Goal: Task Accomplishment & Management: Use online tool/utility

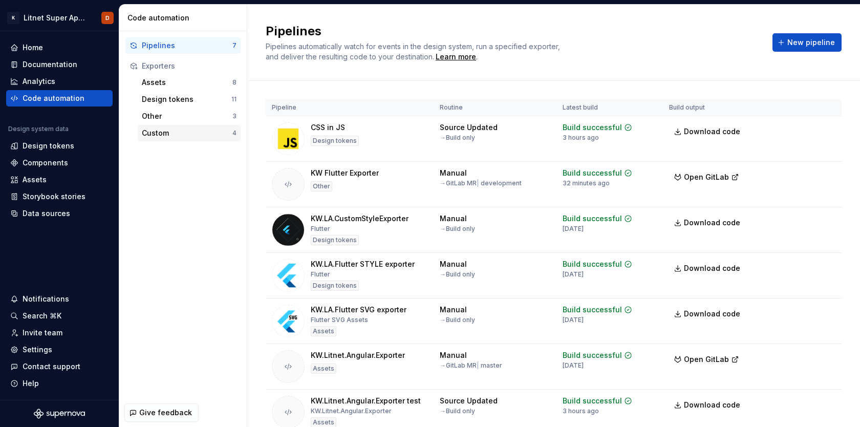
click at [149, 134] on div "Custom" at bounding box center [187, 133] width 91 height 10
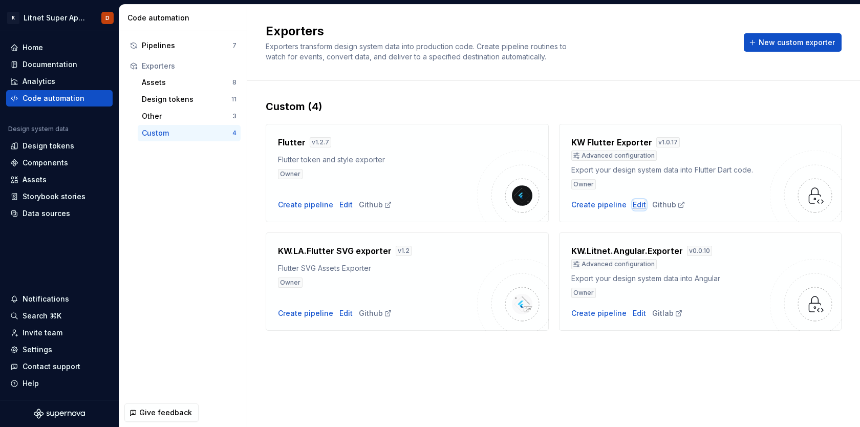
click at [634, 207] on div "Edit" at bounding box center [638, 205] width 13 height 10
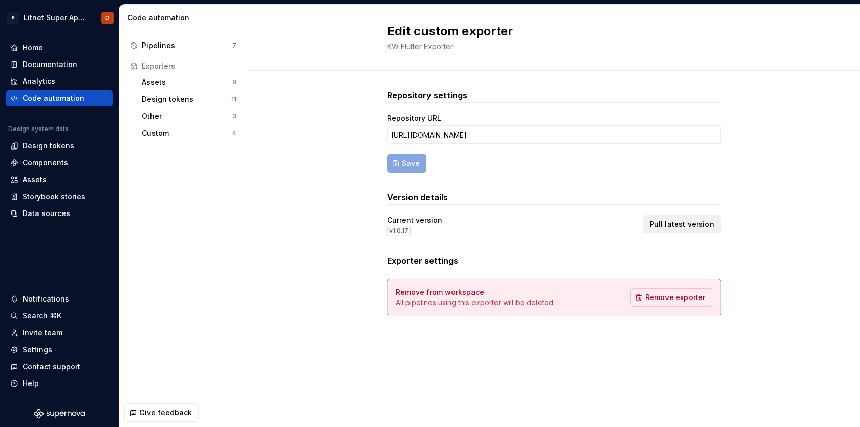
click at [696, 221] on span "Pull latest version" at bounding box center [681, 224] width 64 height 10
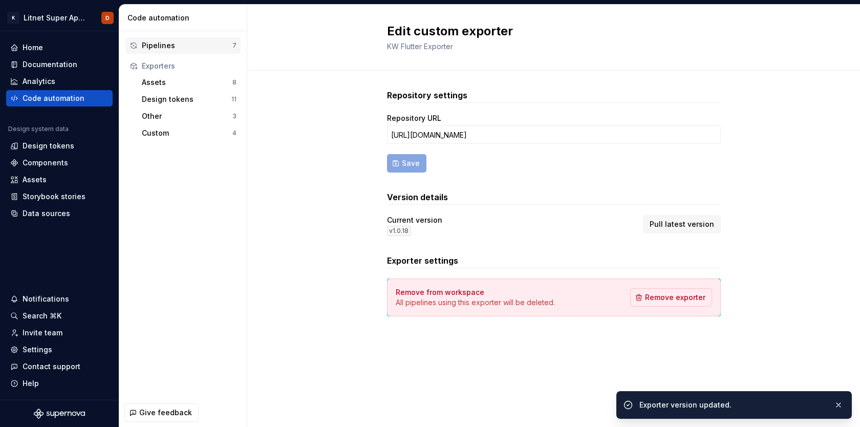
click at [166, 44] on div "Pipelines" at bounding box center [187, 45] width 91 height 10
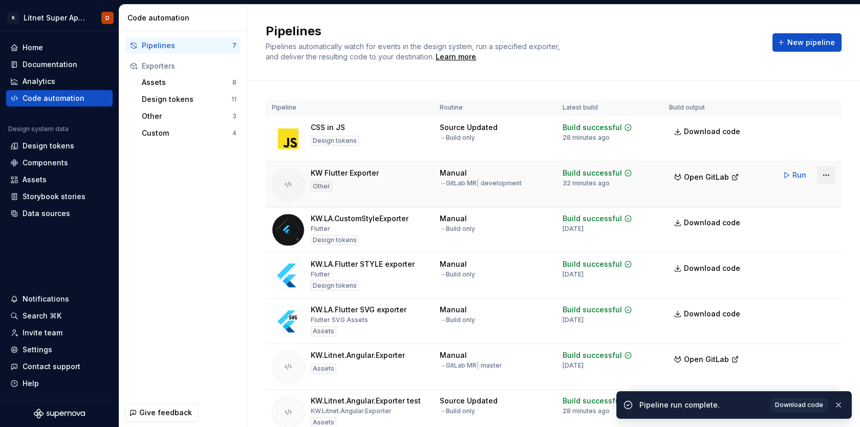
click at [823, 175] on html "K Litnet Super App 2.0. D Home Documentation Analytics Code automation Design s…" at bounding box center [430, 213] width 860 height 427
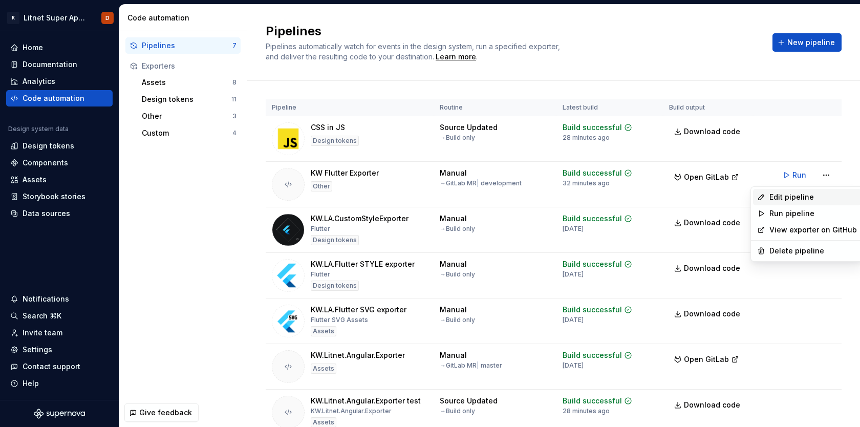
click at [785, 199] on div "Edit pipeline" at bounding box center [812, 197] width 87 height 10
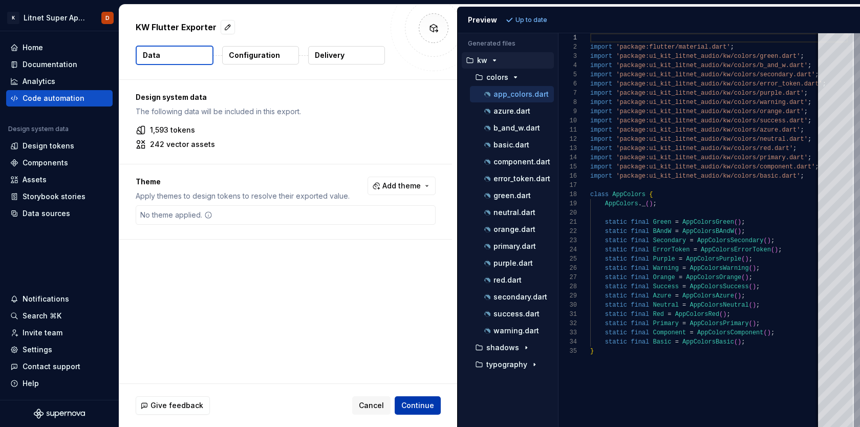
click at [417, 405] on span "Continue" at bounding box center [417, 405] width 33 height 10
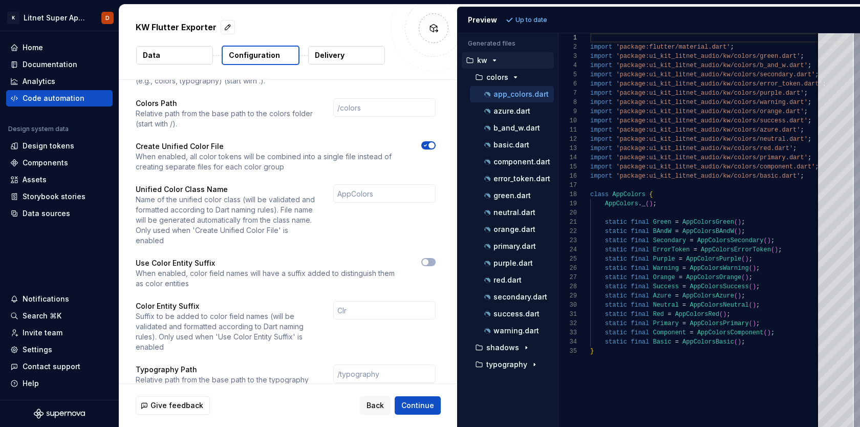
scroll to position [129, 0]
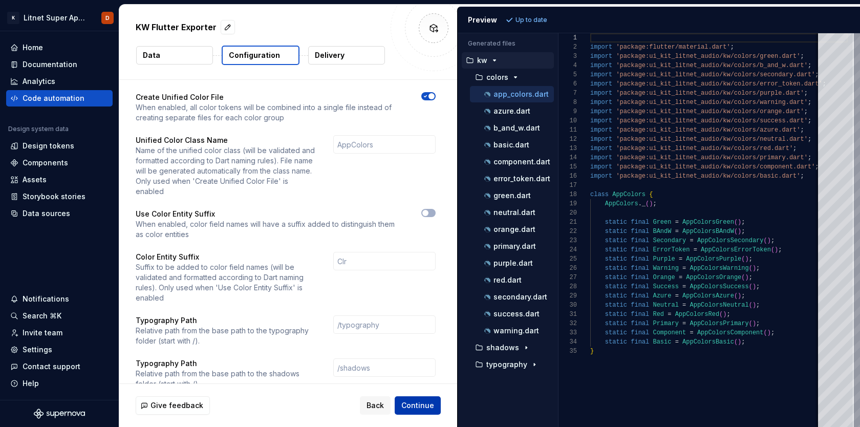
click at [422, 405] on span "Continue" at bounding box center [417, 405] width 33 height 10
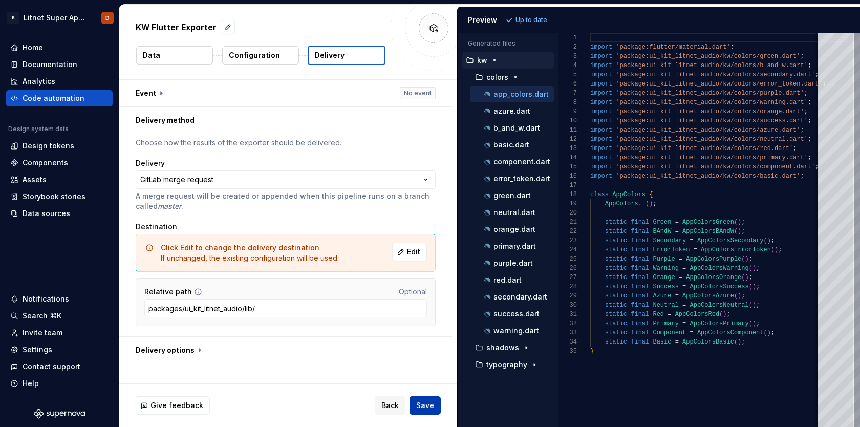
click at [422, 405] on span "Save" at bounding box center [425, 405] width 18 height 10
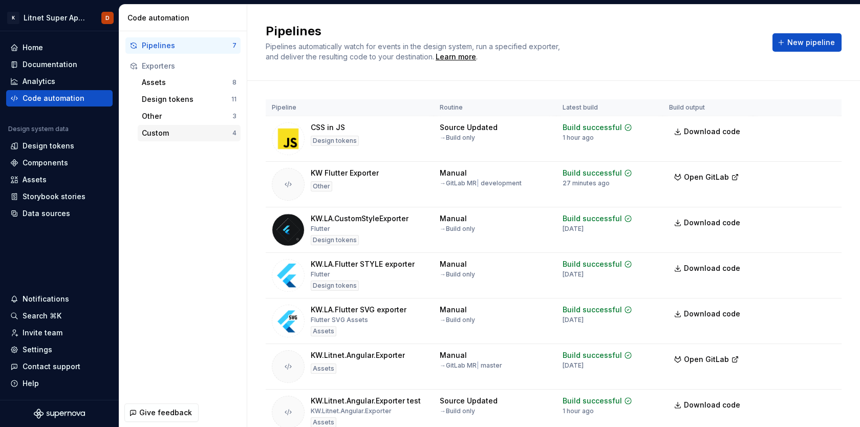
click at [162, 133] on div "Custom" at bounding box center [187, 133] width 91 height 10
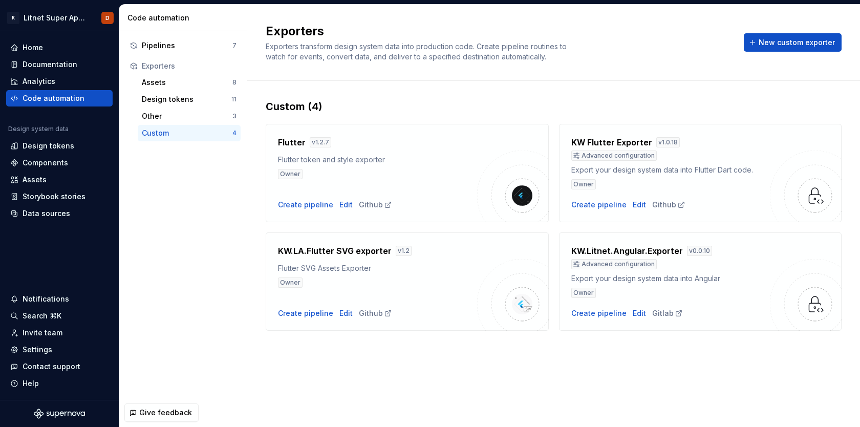
click at [165, 132] on div "Custom" at bounding box center [187, 133] width 91 height 10
click at [634, 204] on div "Edit" at bounding box center [638, 205] width 13 height 10
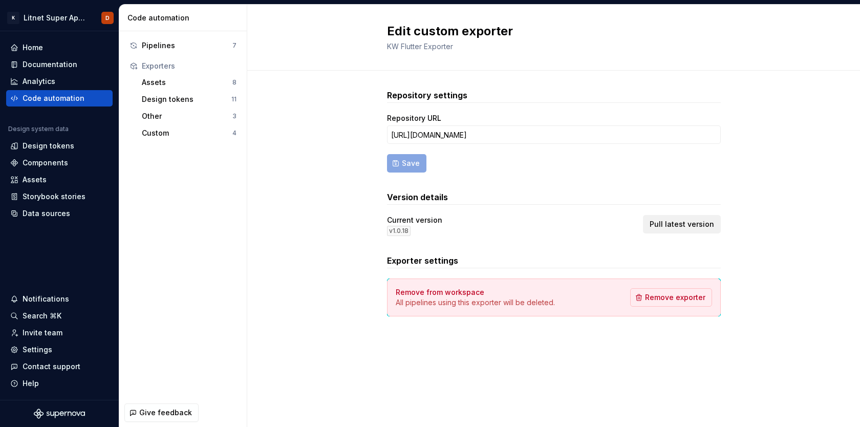
click at [682, 225] on span "Pull latest version" at bounding box center [681, 224] width 64 height 10
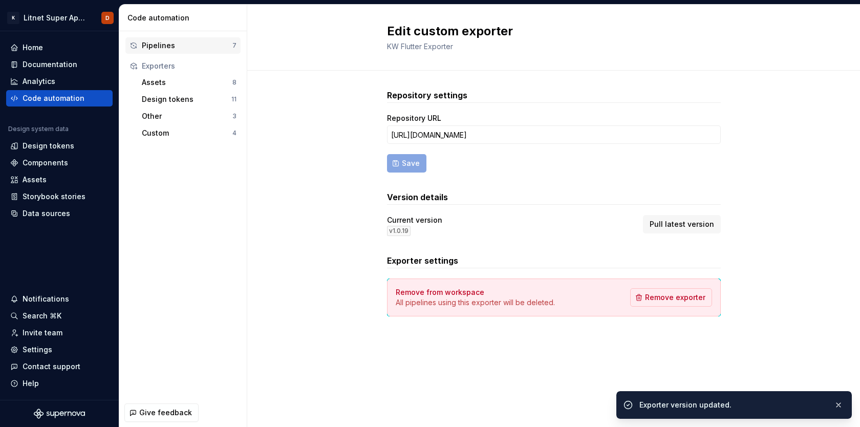
click at [174, 46] on div "Pipelines" at bounding box center [187, 45] width 91 height 10
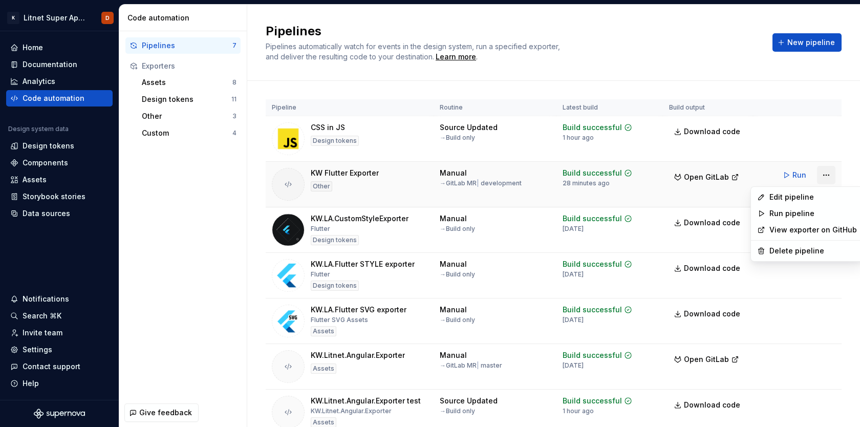
click at [825, 176] on html "K Litnet Super App 2.0. D Home Documentation Analytics Code automation Design s…" at bounding box center [430, 213] width 860 height 427
click at [799, 194] on div "Edit pipeline" at bounding box center [812, 197] width 87 height 10
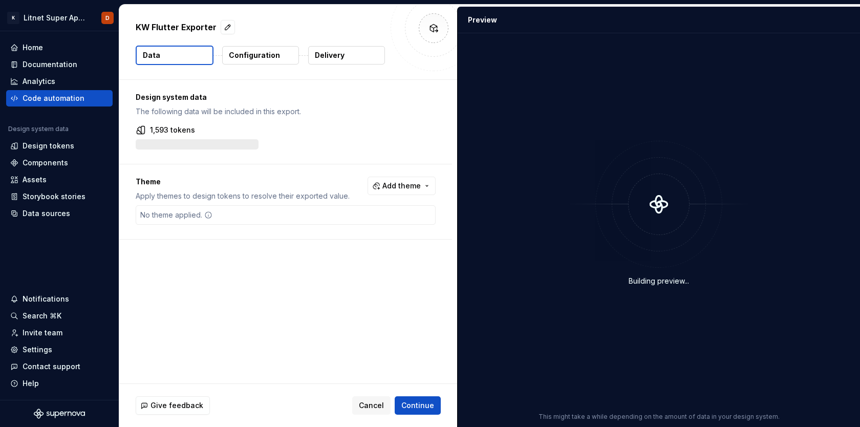
click at [271, 53] on p "Configuration" at bounding box center [254, 55] width 51 height 10
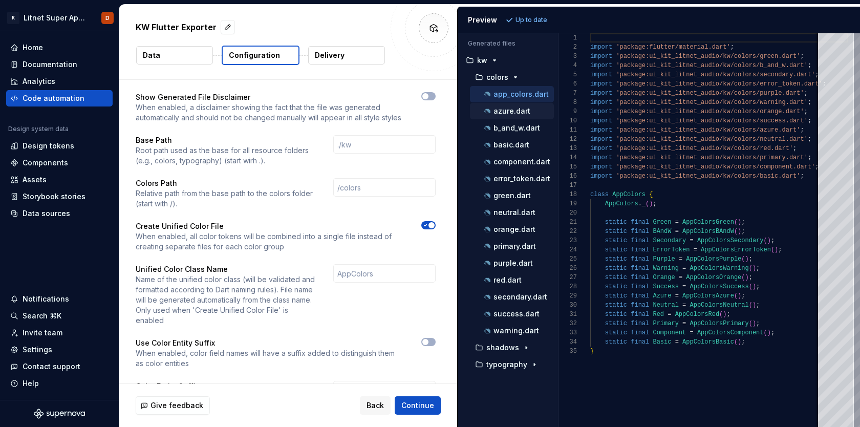
click at [510, 112] on p "azure.dart" at bounding box center [511, 111] width 37 height 8
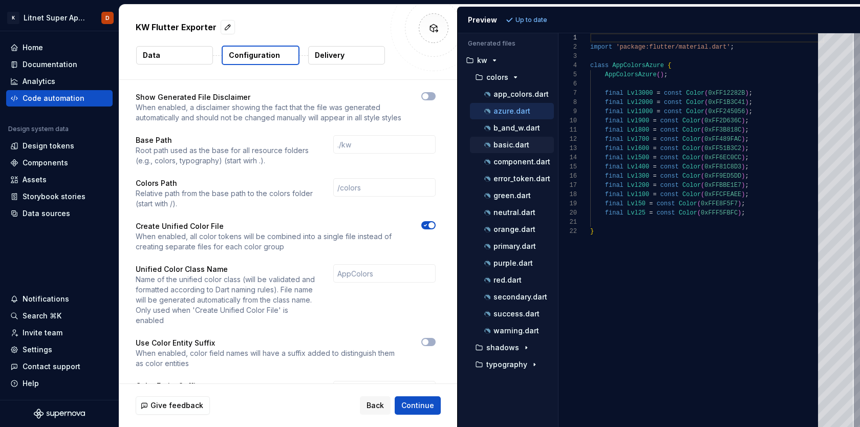
click at [503, 148] on p "basic.dart" at bounding box center [511, 145] width 36 height 8
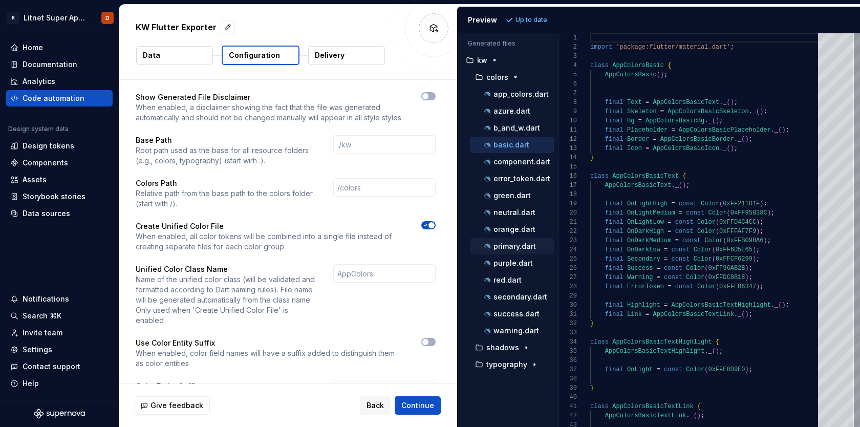
click at [504, 247] on p "primary.dart" at bounding box center [514, 246] width 42 height 8
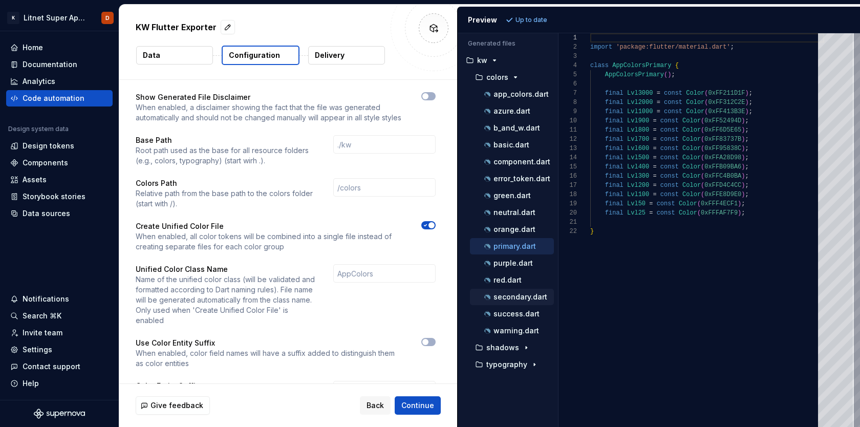
click at [507, 295] on p "secondary.dart" at bounding box center [520, 297] width 54 height 8
type textarea "**********"
click at [421, 406] on span "Continue" at bounding box center [417, 405] width 33 height 10
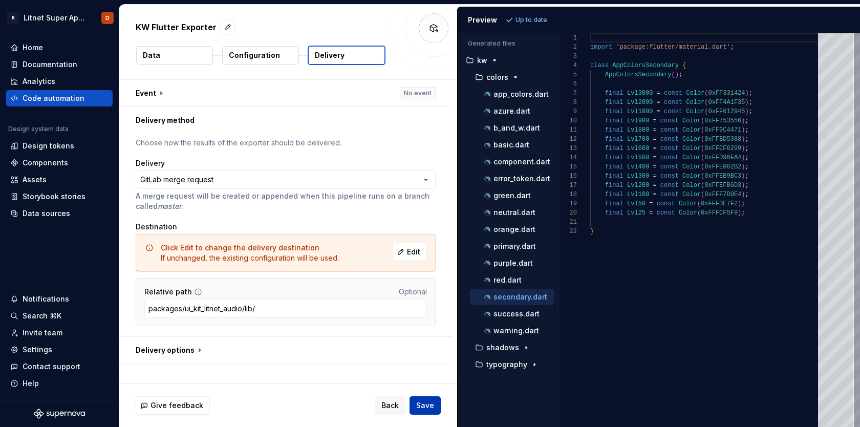
click at [426, 407] on span "Save" at bounding box center [425, 405] width 18 height 10
